Goal: Task Accomplishment & Management: Manage account settings

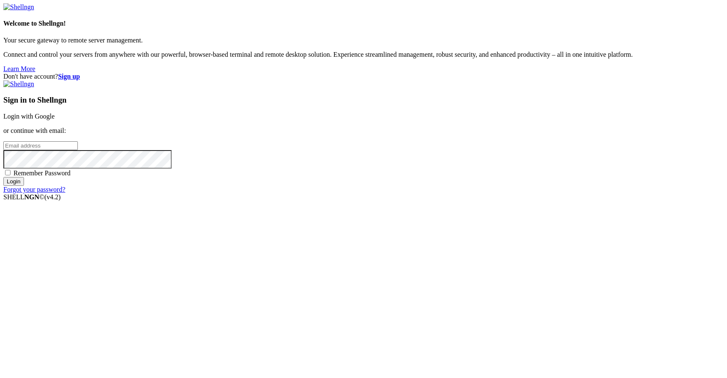
click at [432, 194] on div "Sign in to Shellngn Login with Google or continue with email: Remember Password…" at bounding box center [363, 136] width 720 height 113
click at [78, 150] on input "email" at bounding box center [40, 145] width 74 height 9
type input "[EMAIL_ADDRESS][DOMAIN_NAME]"
click at [24, 186] on input "Login" at bounding box center [13, 181] width 21 height 9
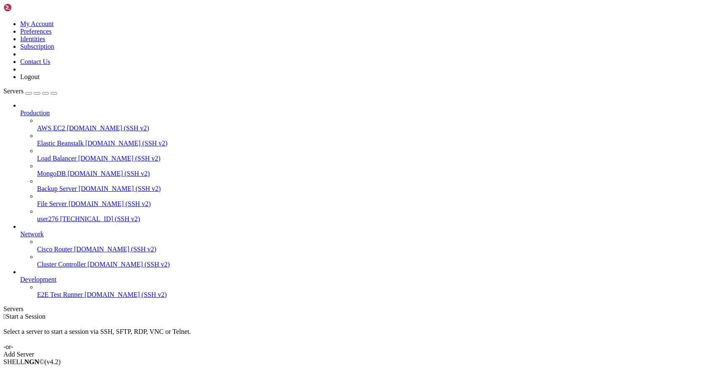
click at [3, 20] on link at bounding box center [3, 20] width 0 height 0
click at [54, 27] on link "My Account" at bounding box center [37, 23] width 34 height 7
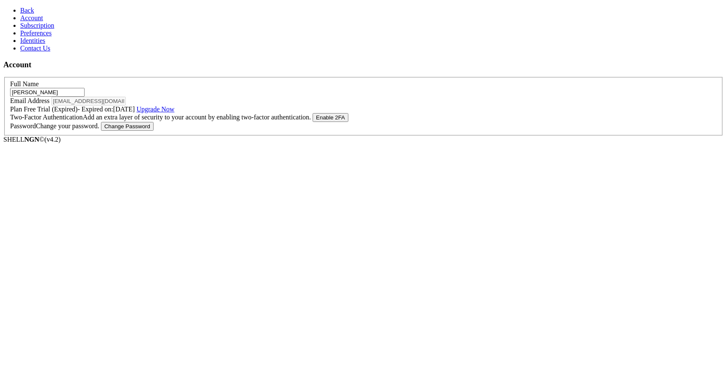
click at [154, 131] on button "Change Password" at bounding box center [127, 126] width 53 height 9
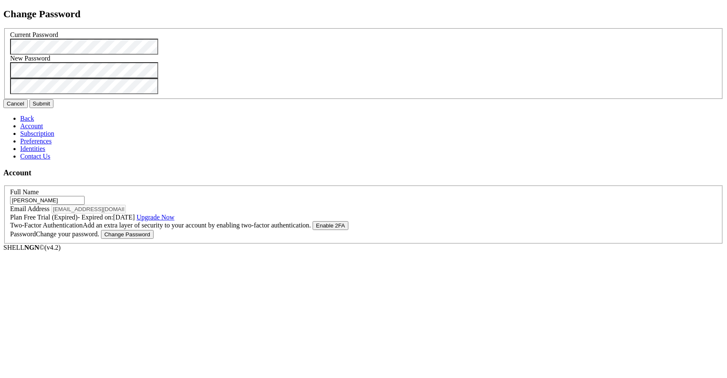
click at [53, 108] on button "Submit" at bounding box center [41, 103] width 24 height 9
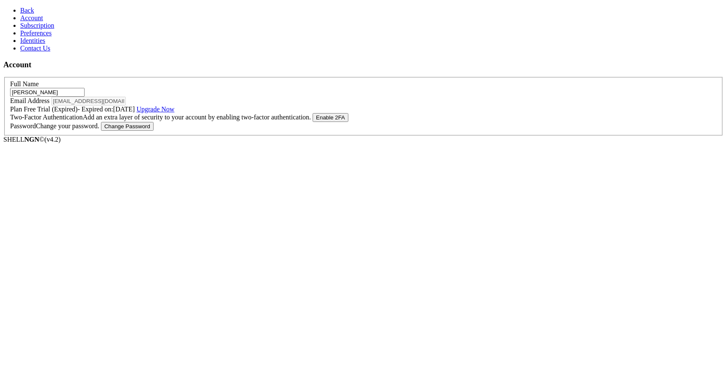
click at [448, 130] on form "Full Name [PERSON_NAME] Email Address [EMAIL_ADDRESS][DOMAIN_NAME] Plan Free Tr…" at bounding box center [363, 106] width 720 height 59
click at [21, 7] on span "Back" at bounding box center [27, 10] width 14 height 7
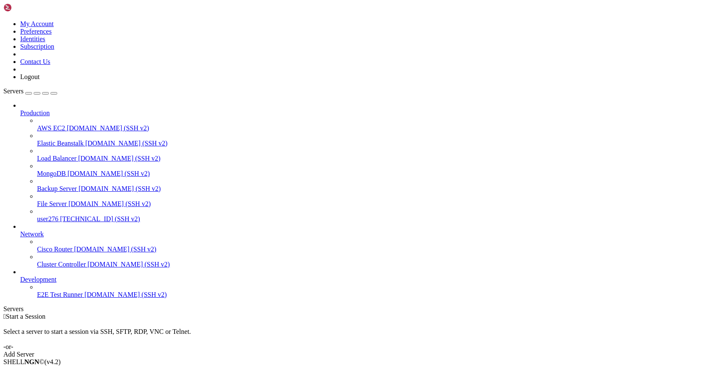
click at [24, 12] on img at bounding box center [27, 7] width 48 height 8
click at [50, 109] on span "Production" at bounding box center [34, 112] width 29 height 7
click at [20, 109] on icon at bounding box center [20, 109] width 0 height 0
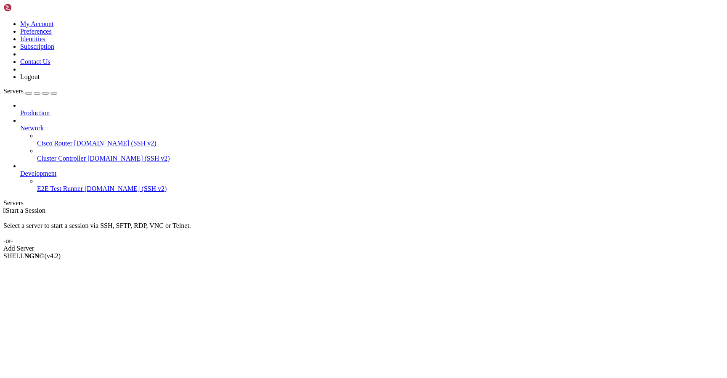
click at [56, 170] on span "Development" at bounding box center [38, 173] width 36 height 7
click at [44, 125] on span "Network" at bounding box center [32, 128] width 24 height 7
click at [20, 125] on icon at bounding box center [20, 125] width 0 height 0
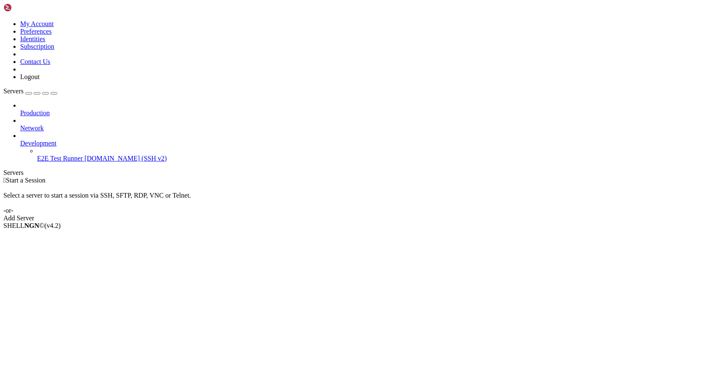
click at [51, 9] on img at bounding box center [27, 7] width 48 height 8
click at [3, 20] on icon at bounding box center [3, 20] width 0 height 0
click at [54, 22] on link "My Account" at bounding box center [37, 23] width 34 height 7
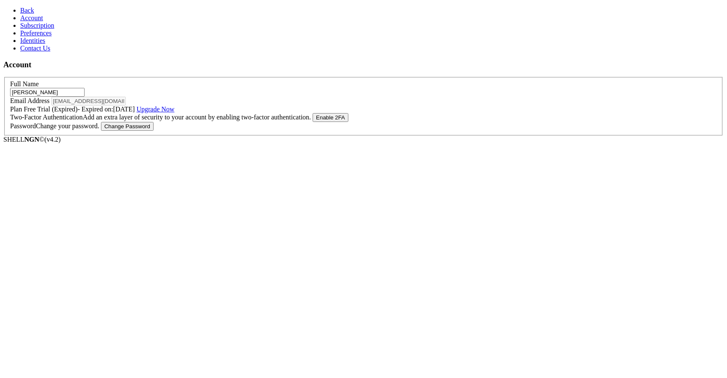
click at [20, 14] on link "Back" at bounding box center [27, 10] width 14 height 7
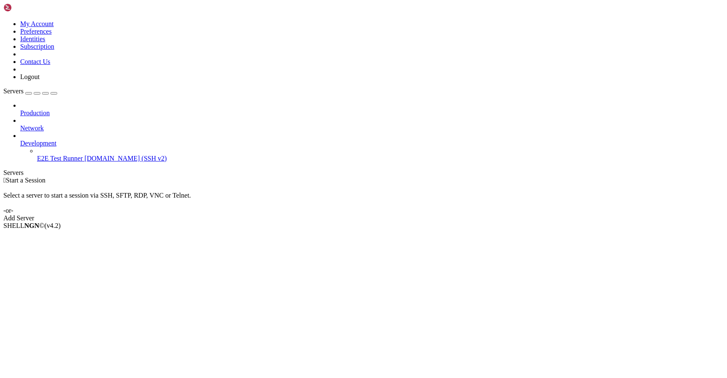
click at [11, 11] on img at bounding box center [27, 7] width 48 height 8
